Goal: Transaction & Acquisition: Book appointment/travel/reservation

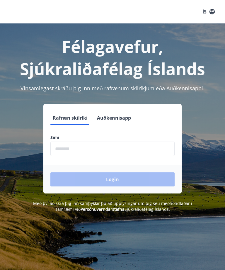
click at [101, 150] on input "phone" at bounding box center [112, 149] width 124 height 14
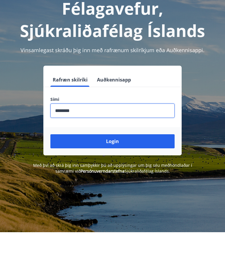
type input "********"
click at [115, 173] on button "Login" at bounding box center [112, 180] width 124 height 14
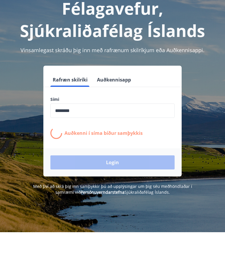
scroll to position [38, 0]
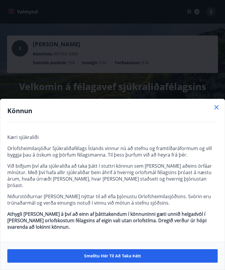
click at [216, 111] on icon at bounding box center [216, 107] width 7 height 7
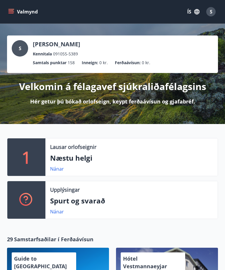
click at [60, 167] on link "Nánar" at bounding box center [57, 169] width 14 height 6
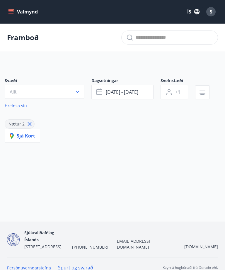
type input "*"
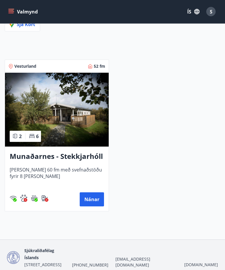
scroll to position [112, 0]
click at [96, 198] on button "Nánar" at bounding box center [92, 200] width 24 height 14
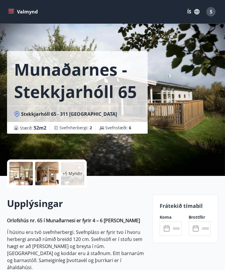
click at [75, 174] on p "+5 Myndir" at bounding box center [73, 174] width 20 height 6
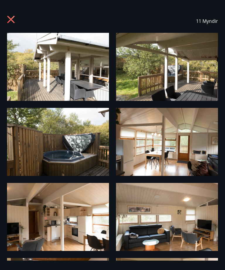
click at [13, 17] on icon at bounding box center [11, 20] width 9 height 9
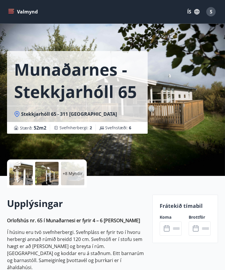
click at [174, 230] on input "text" at bounding box center [176, 229] width 11 height 14
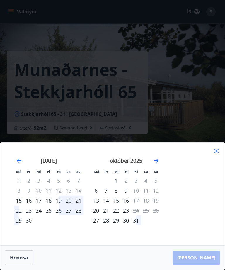
click at [217, 152] on icon at bounding box center [217, 151] width 4 height 4
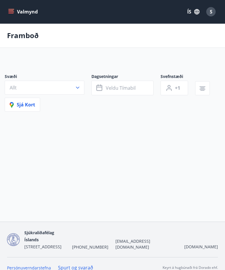
scroll to position [19, 0]
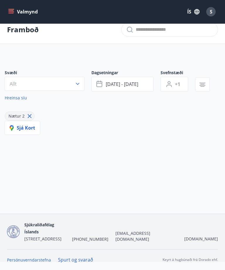
type input "*"
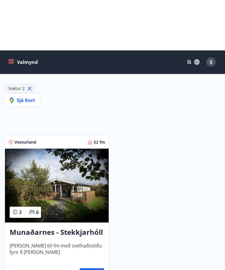
scroll to position [0, 0]
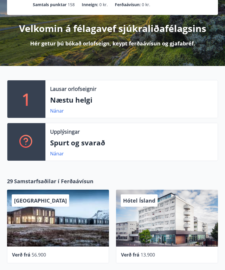
scroll to position [58, 0]
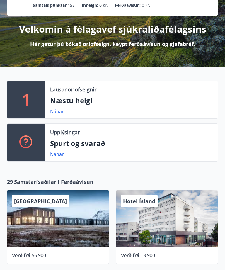
click at [62, 112] on link "Nánar" at bounding box center [57, 111] width 14 height 6
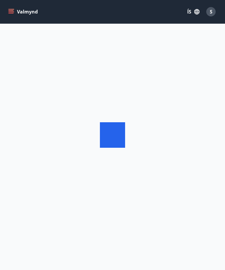
scroll to position [19, 0]
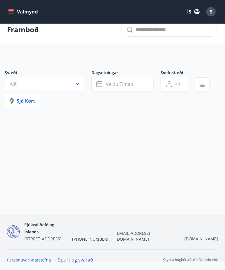
type input "*"
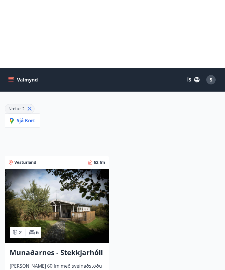
scroll to position [0, 0]
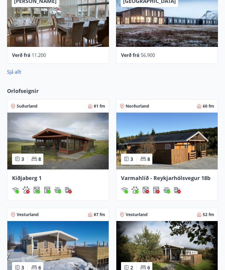
scroll to position [337, 0]
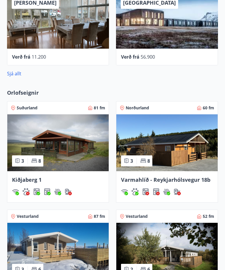
click at [74, 142] on img at bounding box center [58, 142] width 102 height 57
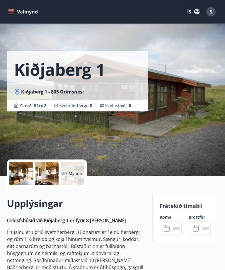
click at [16, 7] on button "Valmynd" at bounding box center [23, 11] width 33 height 11
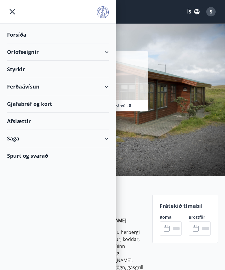
click at [29, 51] on div "Orlofseignir" at bounding box center [58, 51] width 102 height 17
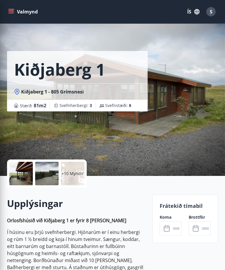
click at [202, 53] on div "Kiðjaberg 1 Kiðjaberg 1 - 805 Grímsnesi Stærð : 81 m2 [GEOGRAPHIC_DATA] : 3 Sve…" at bounding box center [112, 88] width 211 height 176
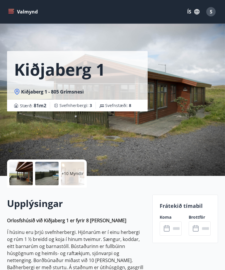
click at [28, 176] on div at bounding box center [20, 173] width 23 height 23
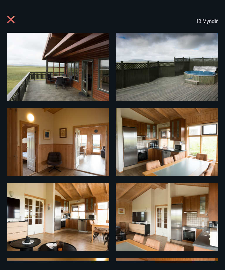
click at [9, 19] on icon at bounding box center [11, 20] width 9 height 9
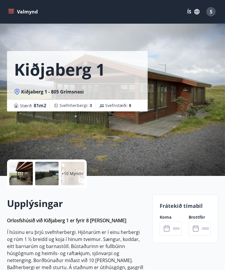
click at [176, 87] on div "Kiðjaberg 1 Kiðjaberg 1 - 805 Grímsnesi Stærð : 81 m2 [GEOGRAPHIC_DATA] : 3 Sve…" at bounding box center [112, 88] width 211 height 176
